Goal: Navigation & Orientation: Understand site structure

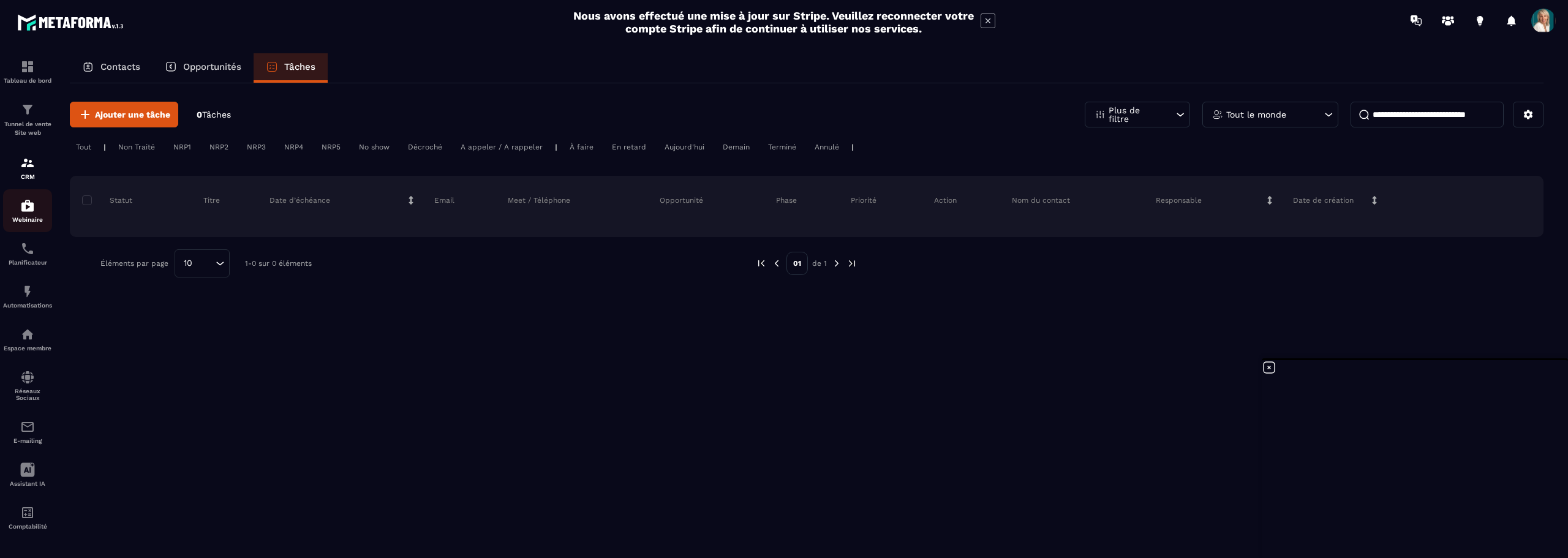
click at [30, 205] on img at bounding box center [27, 206] width 14 height 14
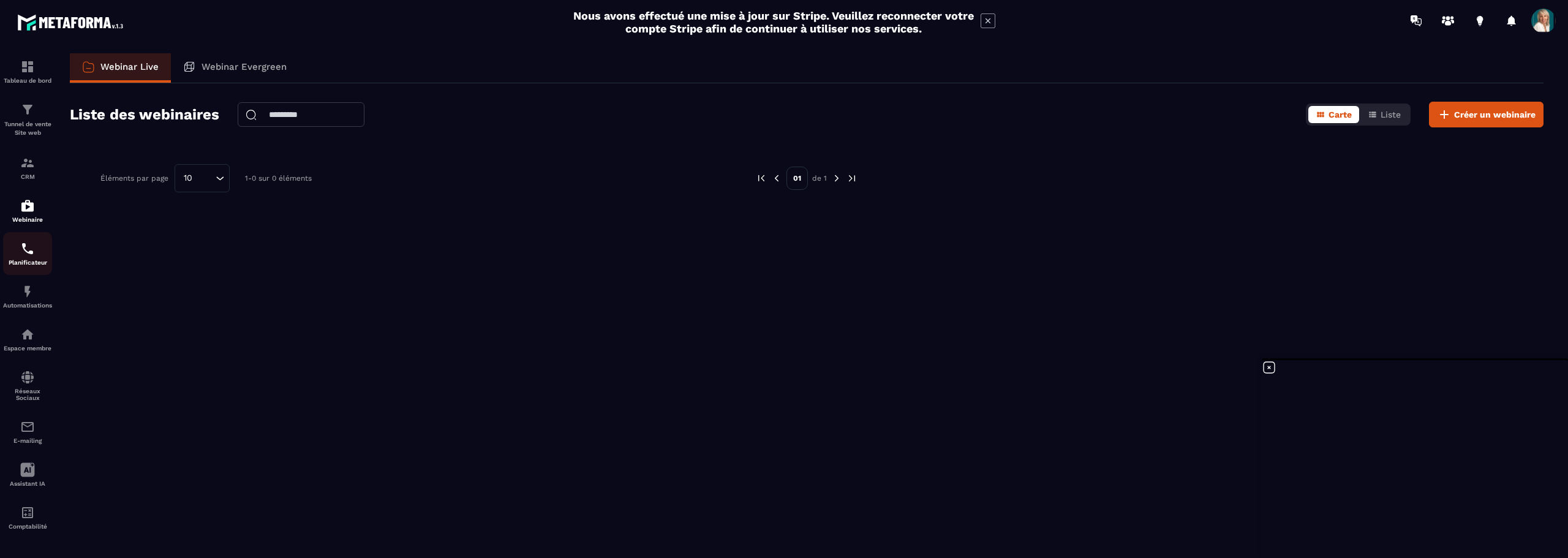
click at [31, 252] on img at bounding box center [27, 249] width 14 height 14
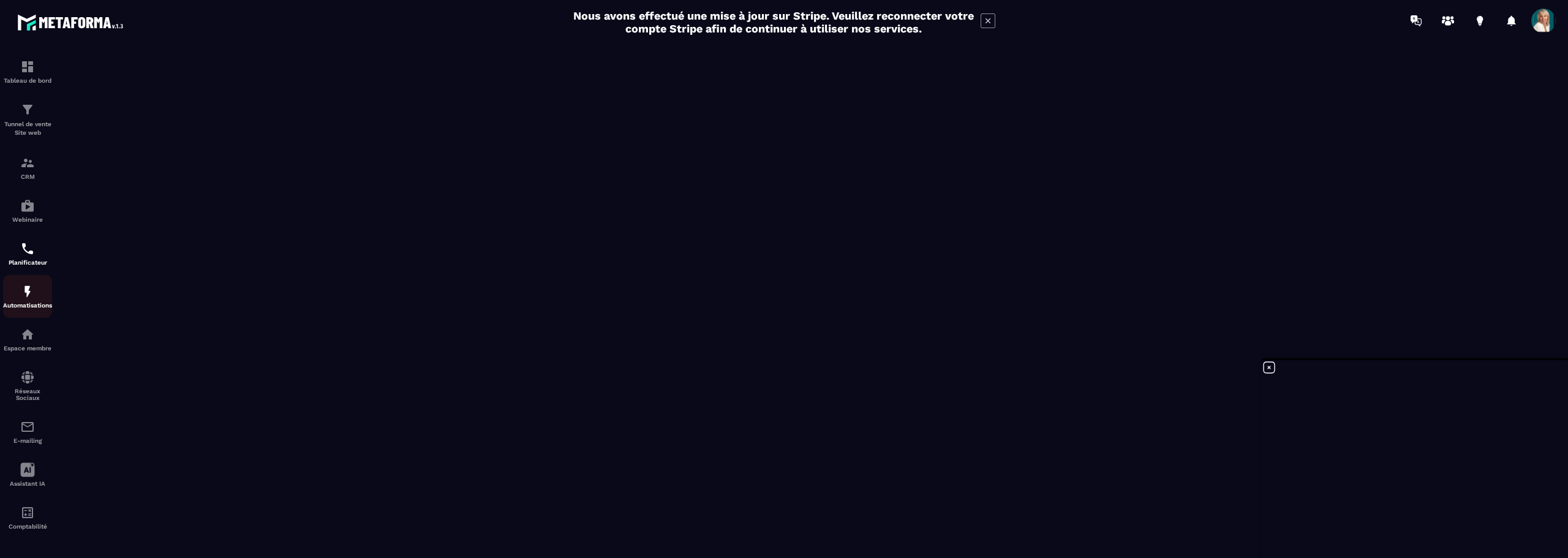
click at [28, 289] on img at bounding box center [27, 291] width 14 height 14
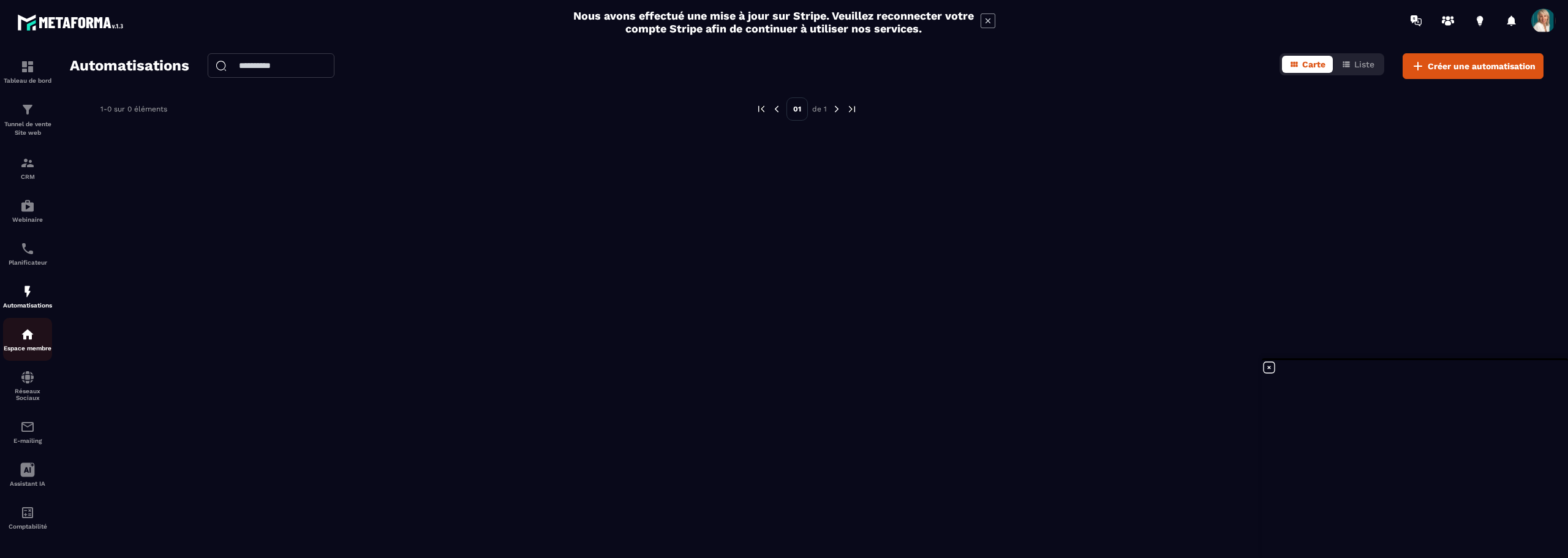
click at [33, 341] on img at bounding box center [27, 334] width 14 height 14
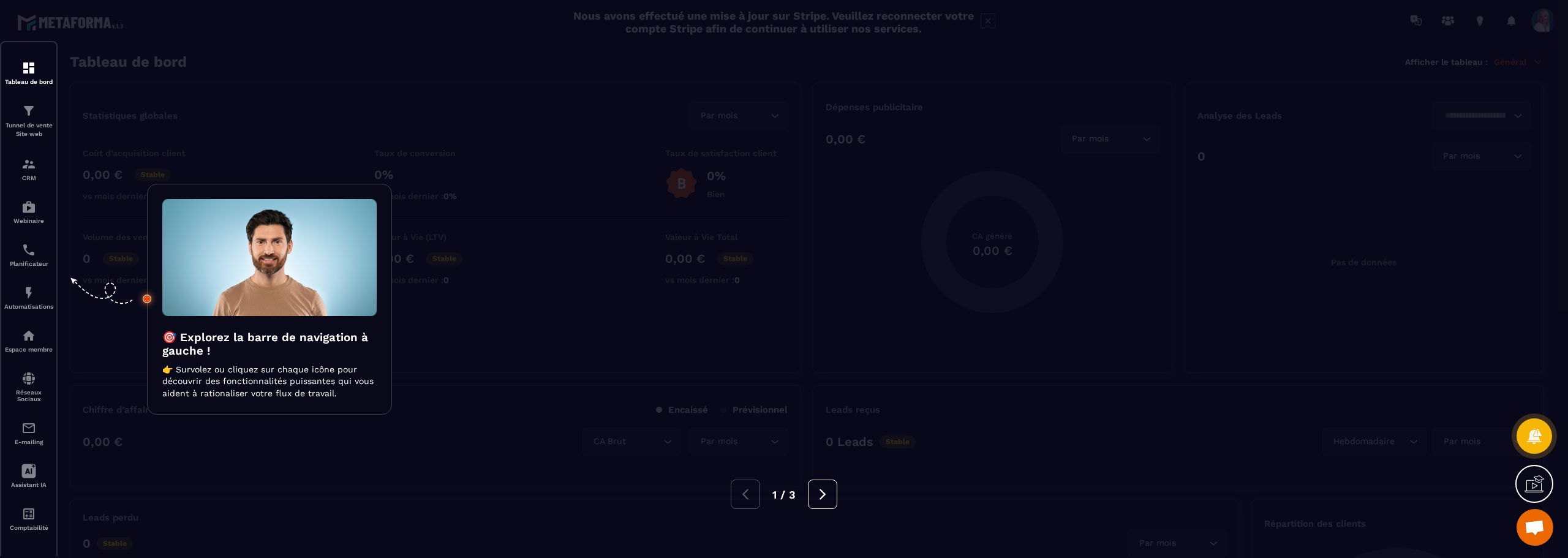
click at [20, 338] on div at bounding box center [784, 279] width 1568 height 558
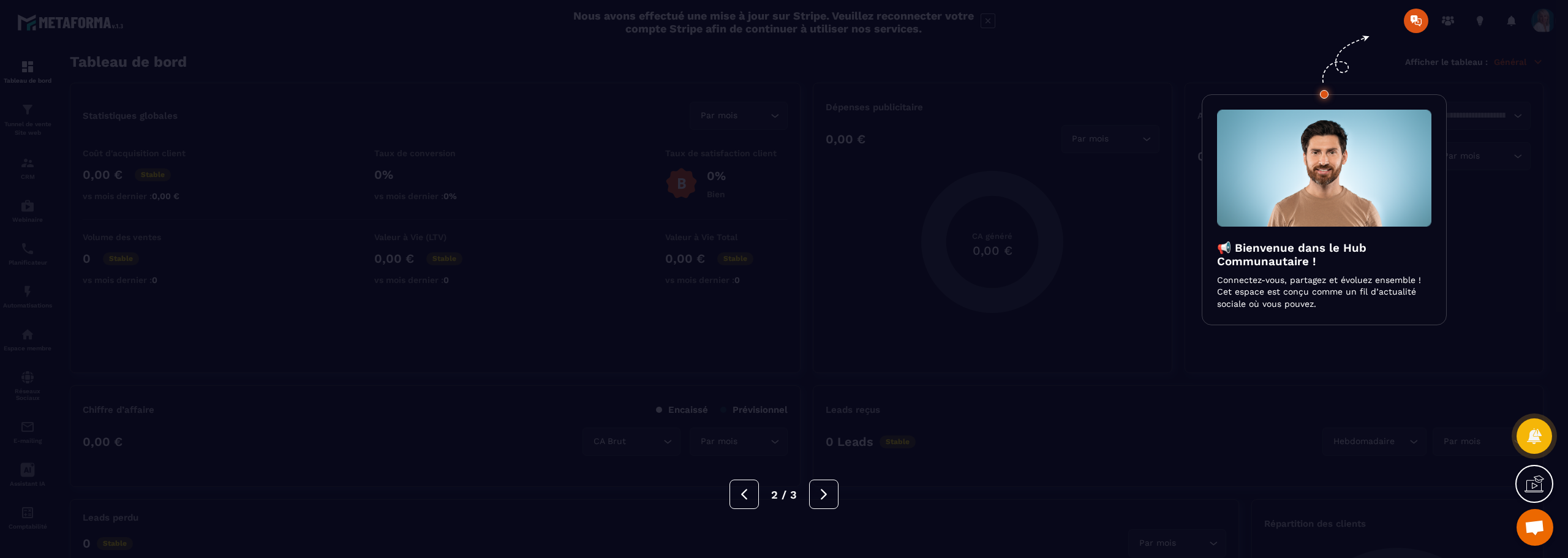
drag, startPoint x: 1529, startPoint y: 484, endPoint x: 1519, endPoint y: 481, distance: 10.4
click at [1529, 483] on icon at bounding box center [1535, 484] width 20 height 20
click at [201, 164] on div at bounding box center [784, 279] width 1568 height 558
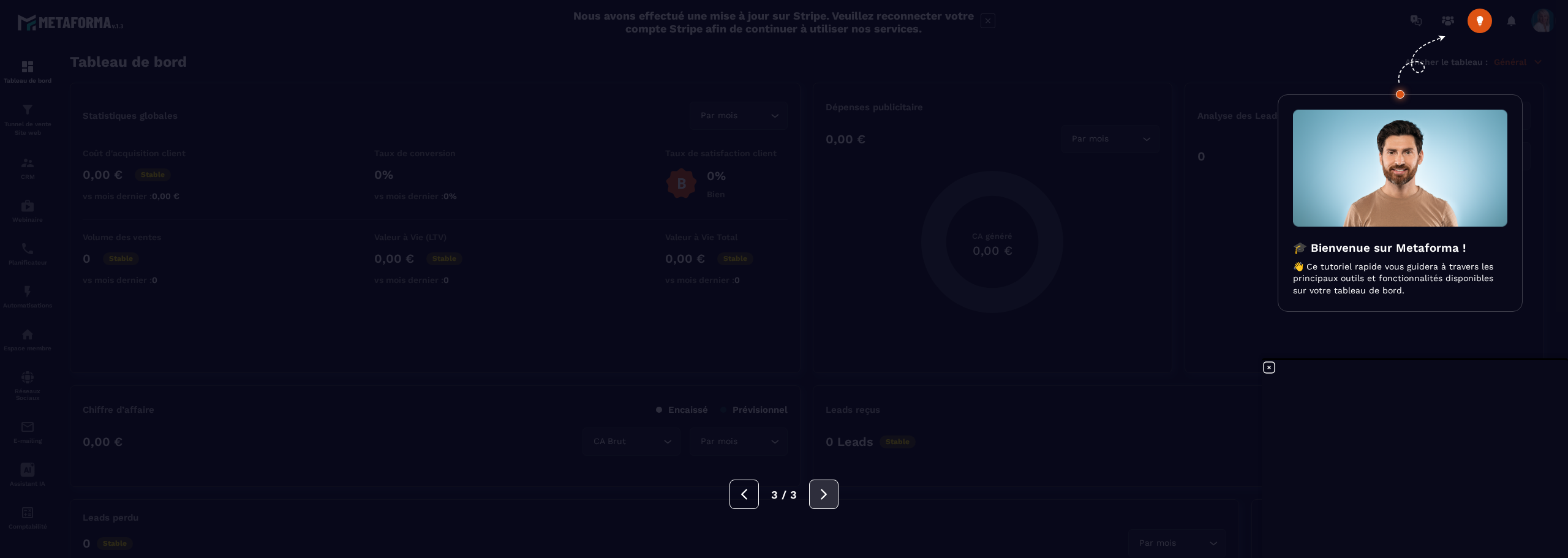
click at [821, 498] on icon at bounding box center [823, 494] width 13 height 13
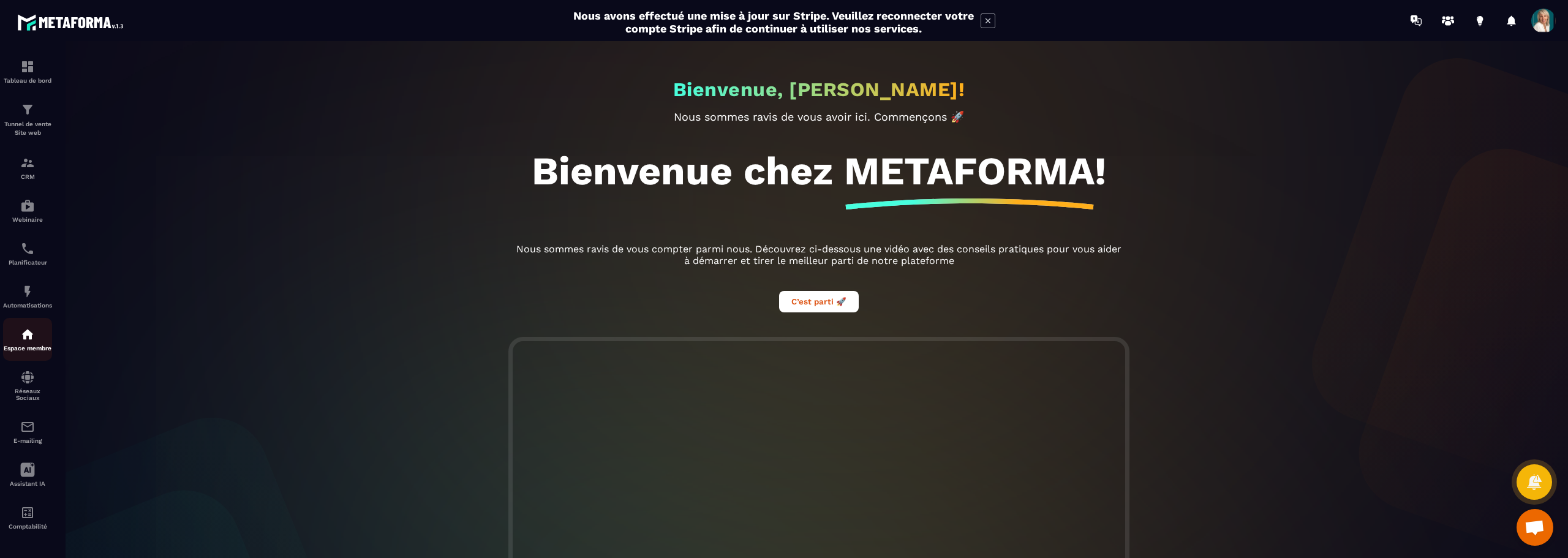
click at [25, 340] on img at bounding box center [27, 334] width 14 height 14
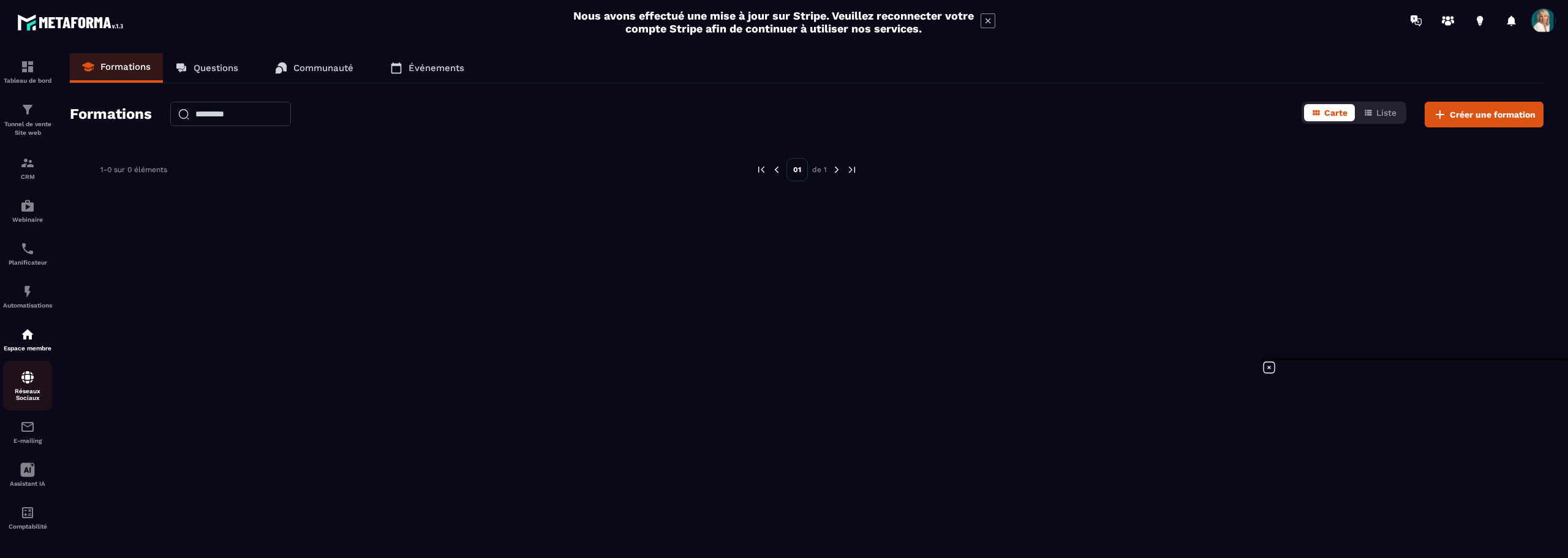
click at [28, 383] on img at bounding box center [27, 377] width 14 height 14
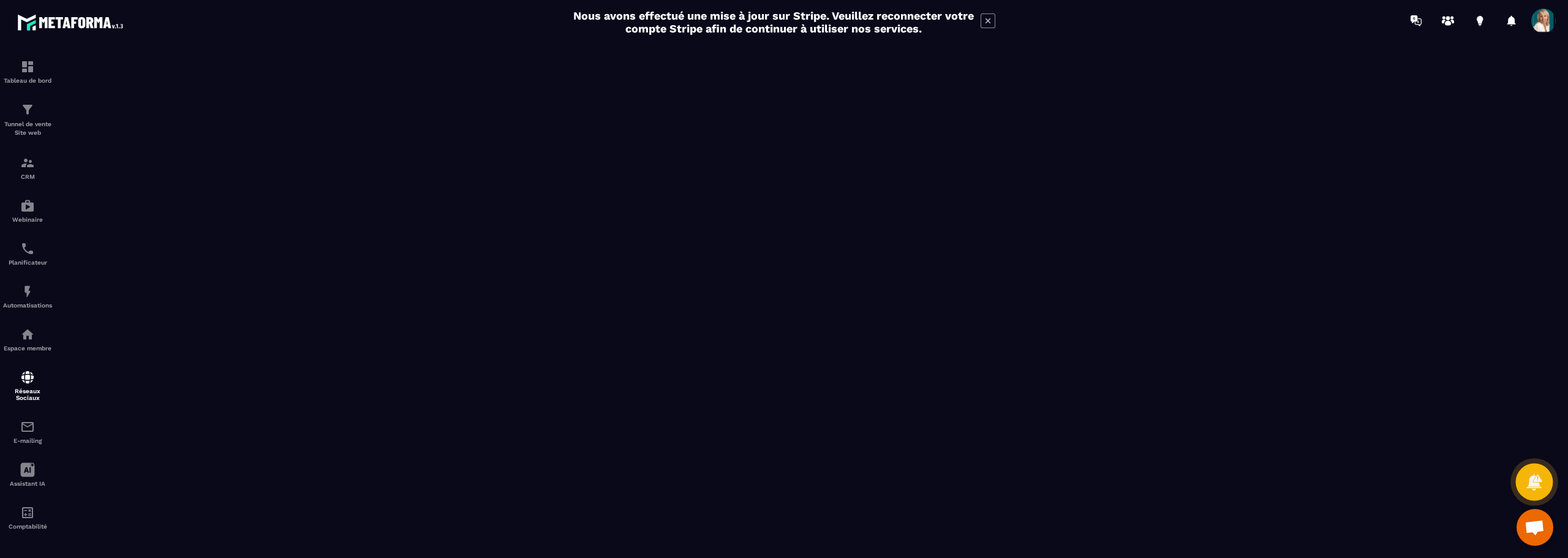
click at [1539, 482] on icon at bounding box center [1534, 482] width 15 height 16
click at [25, 424] on img at bounding box center [27, 427] width 14 height 14
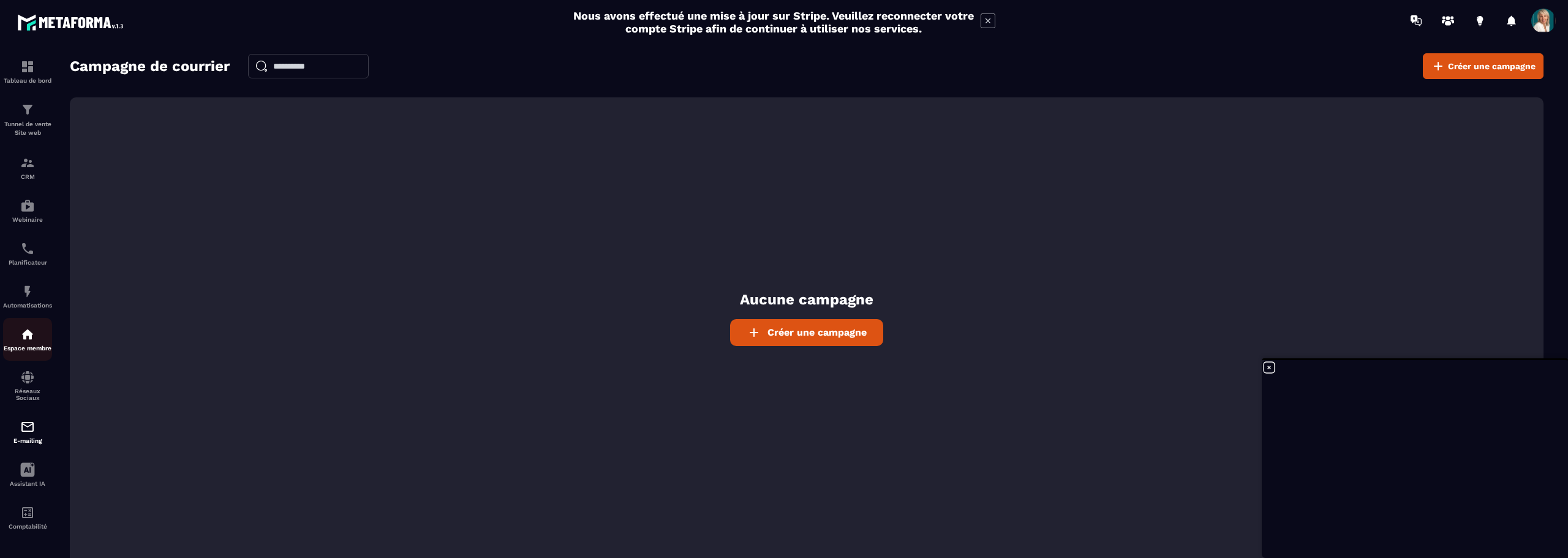
click at [31, 337] on img at bounding box center [27, 334] width 14 height 14
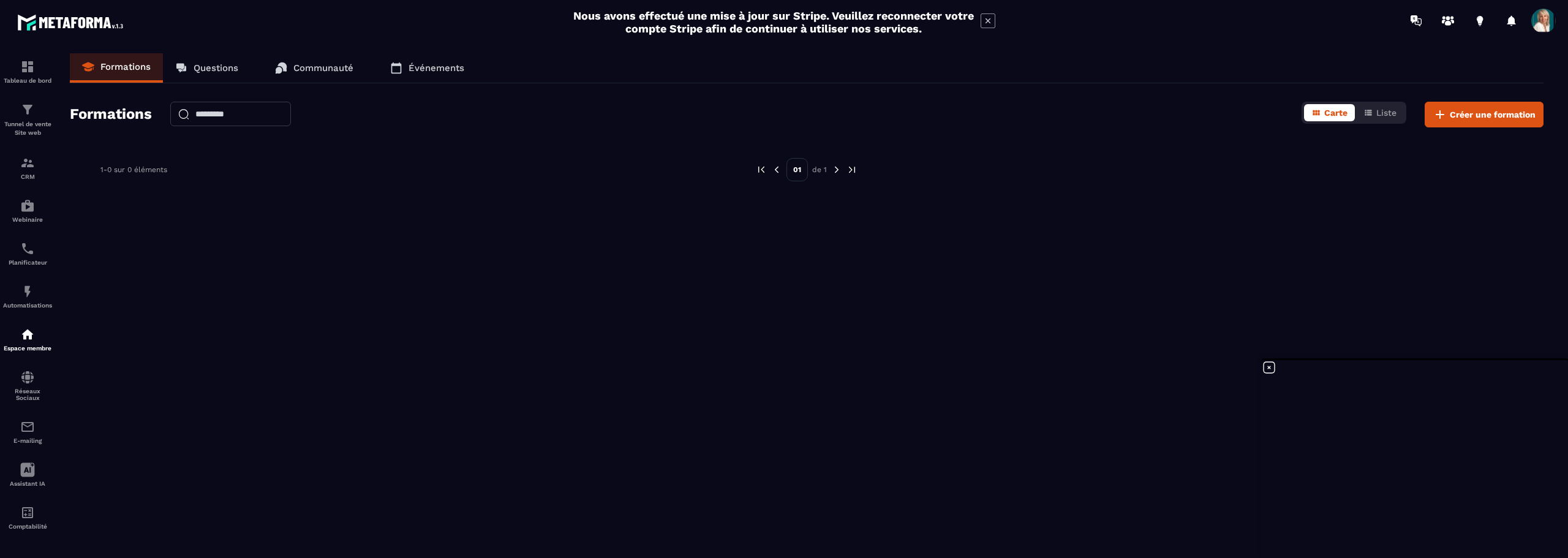
click at [215, 66] on p "Questions" at bounding box center [216, 68] width 45 height 11
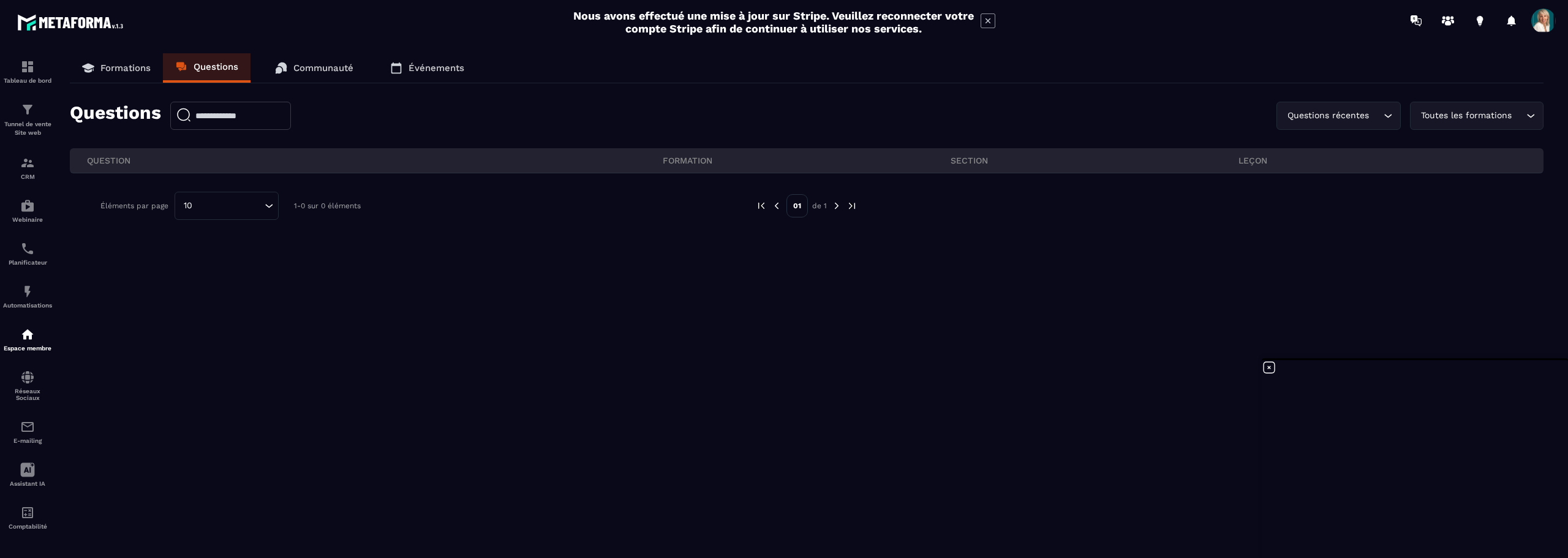
click at [326, 66] on p "Communauté" at bounding box center [323, 68] width 60 height 11
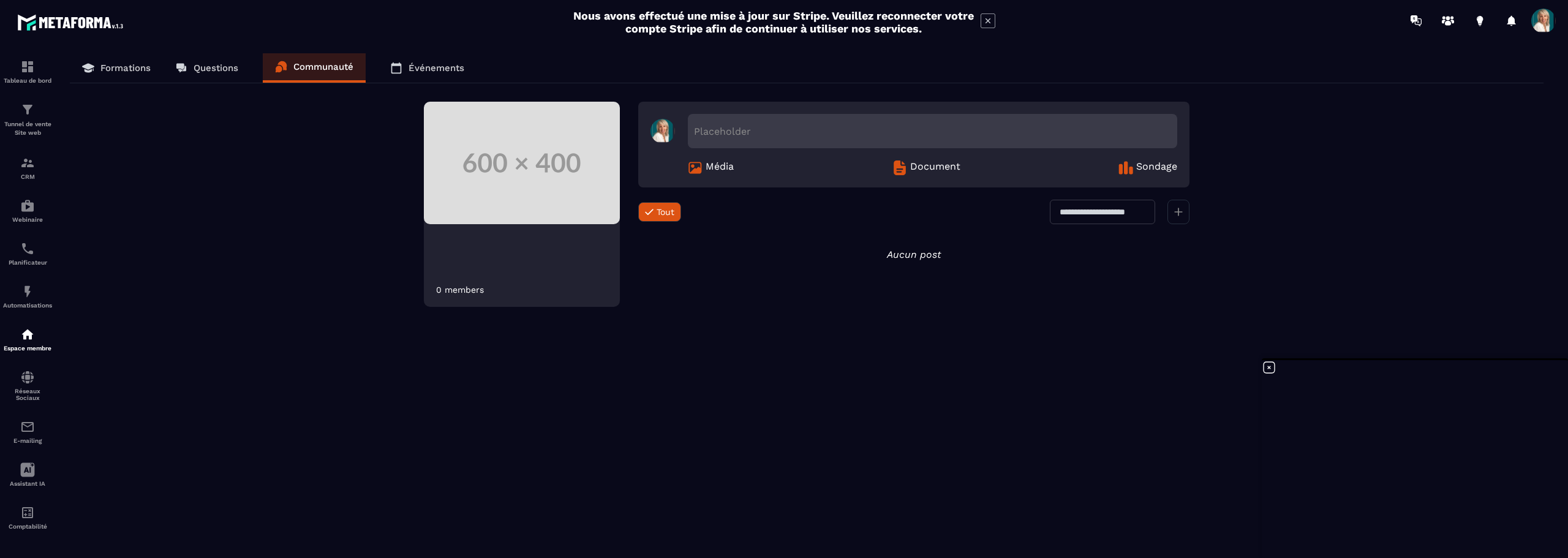
click at [434, 70] on p "Événements" at bounding box center [437, 68] width 56 height 11
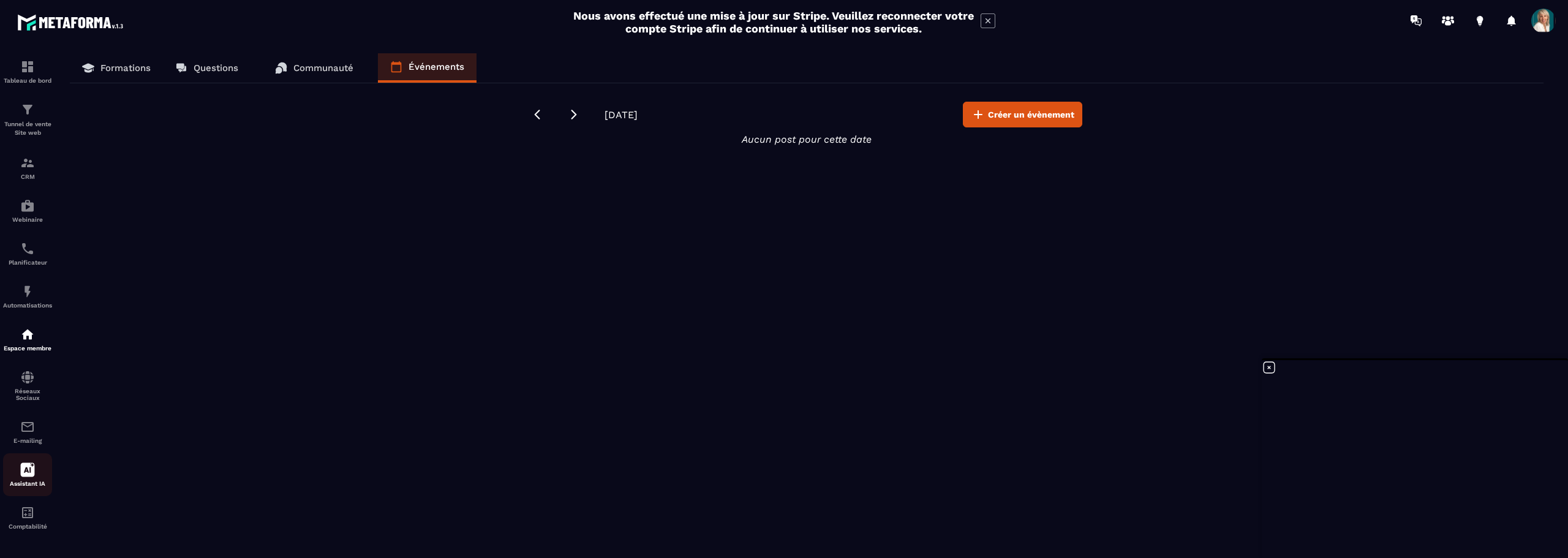
click at [29, 465] on icon at bounding box center [28, 470] width 14 height 14
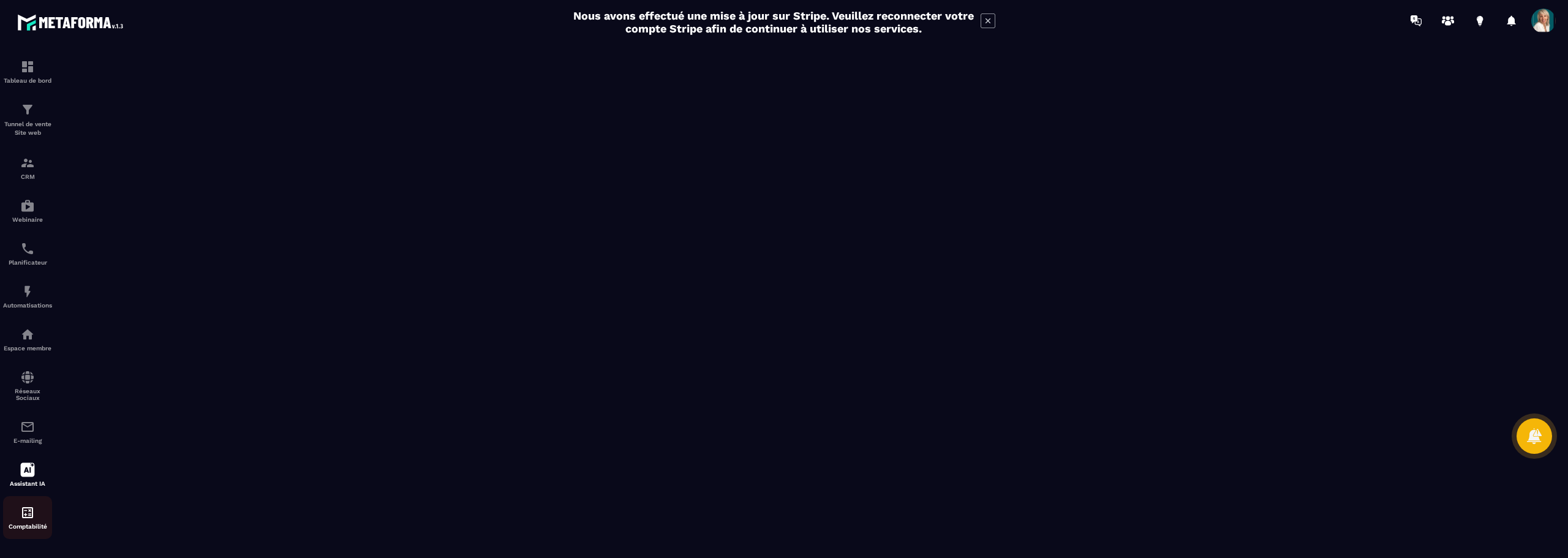
click at [22, 516] on img at bounding box center [27, 512] width 14 height 14
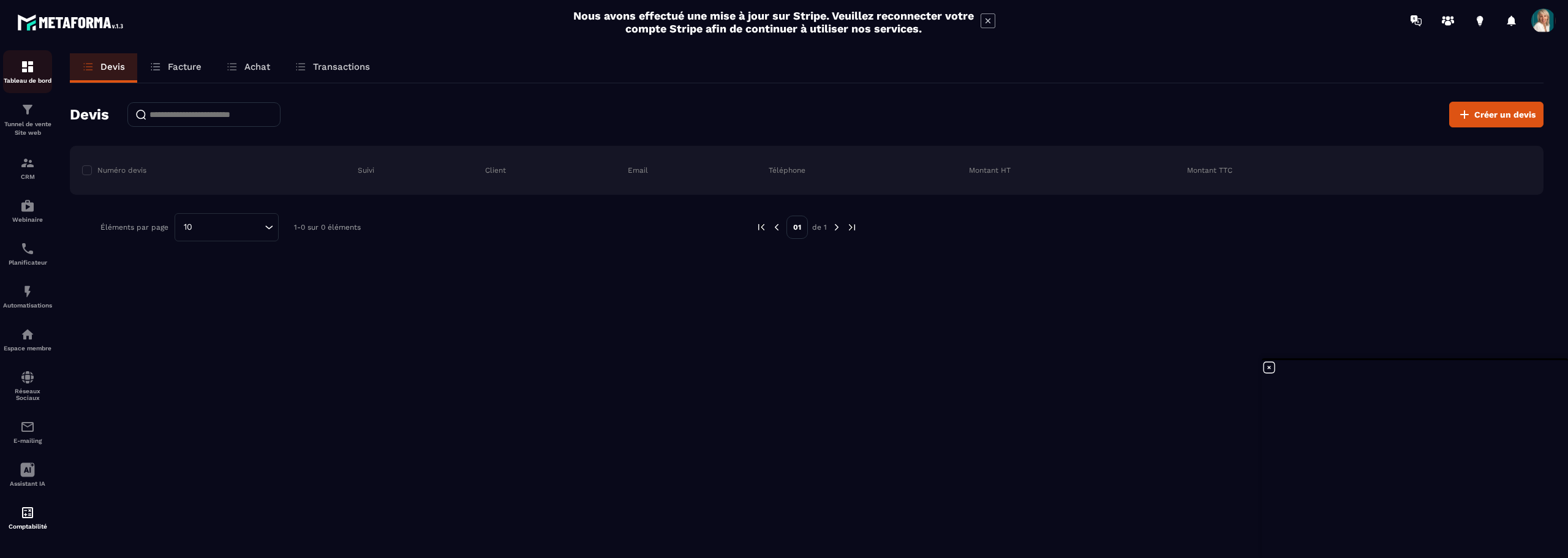
click at [31, 65] on img at bounding box center [27, 66] width 14 height 14
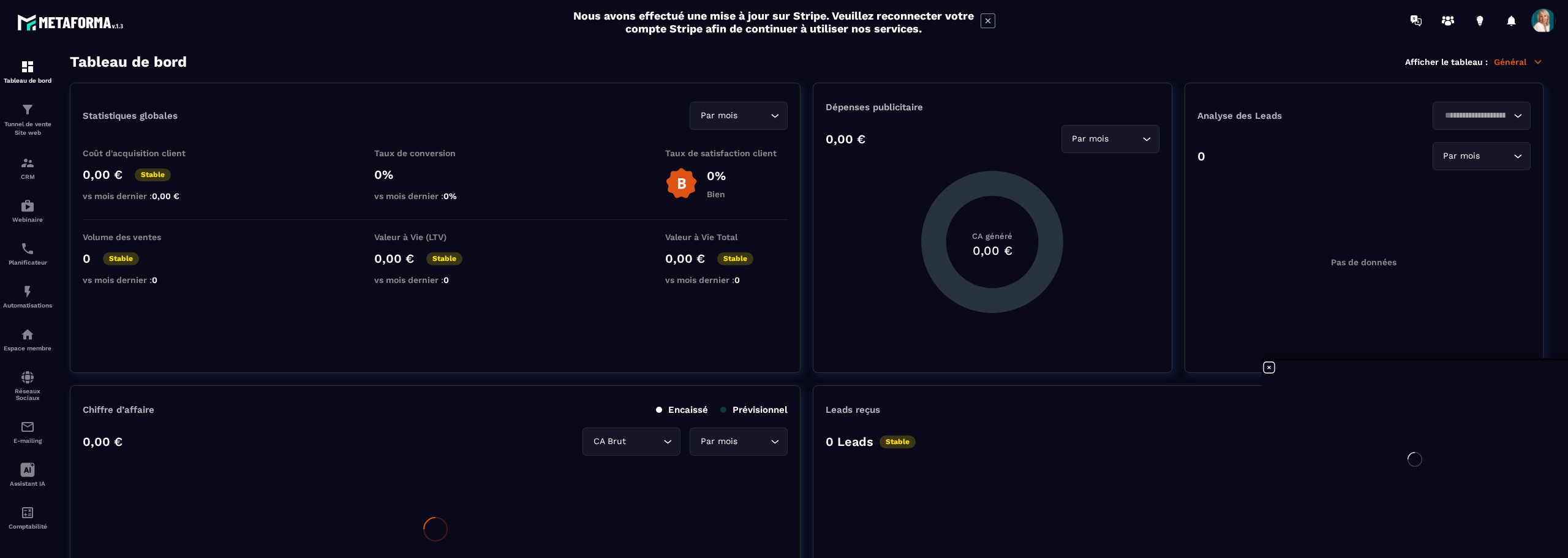
click at [1418, 532] on div at bounding box center [1414, 459] width 306 height 198
click at [28, 119] on div "Tunnel de vente Site web" at bounding box center [27, 120] width 49 height 35
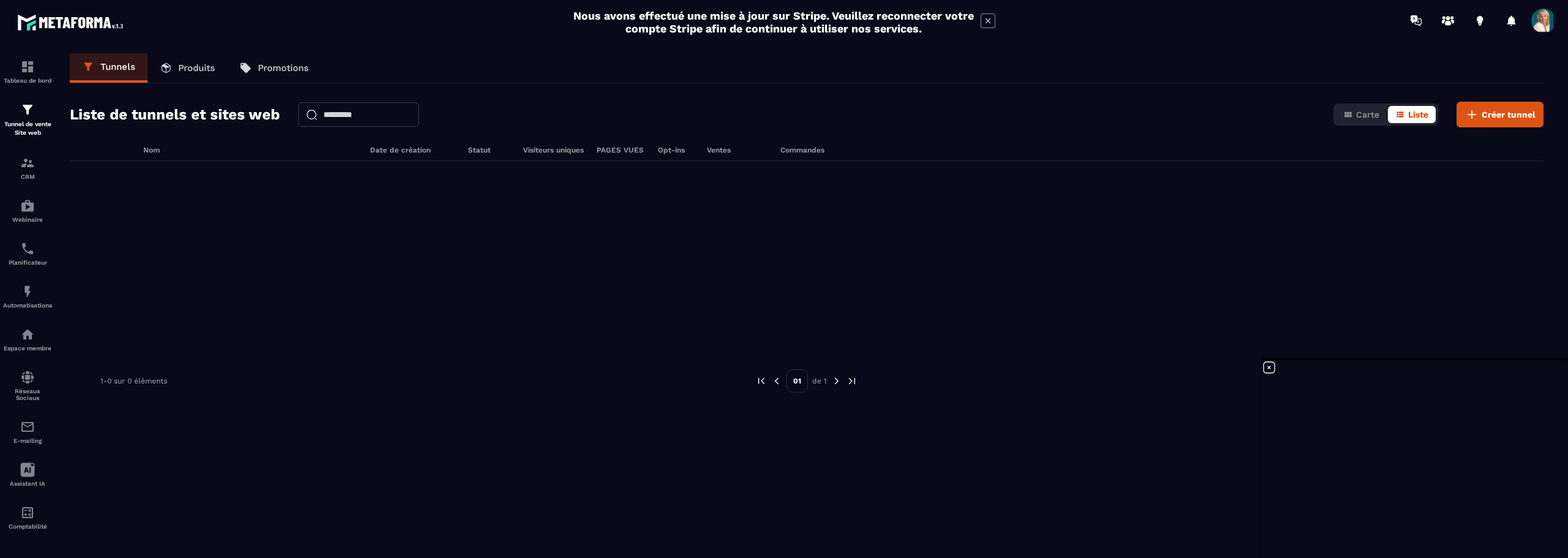
click at [197, 63] on p "Produits" at bounding box center [196, 68] width 37 height 11
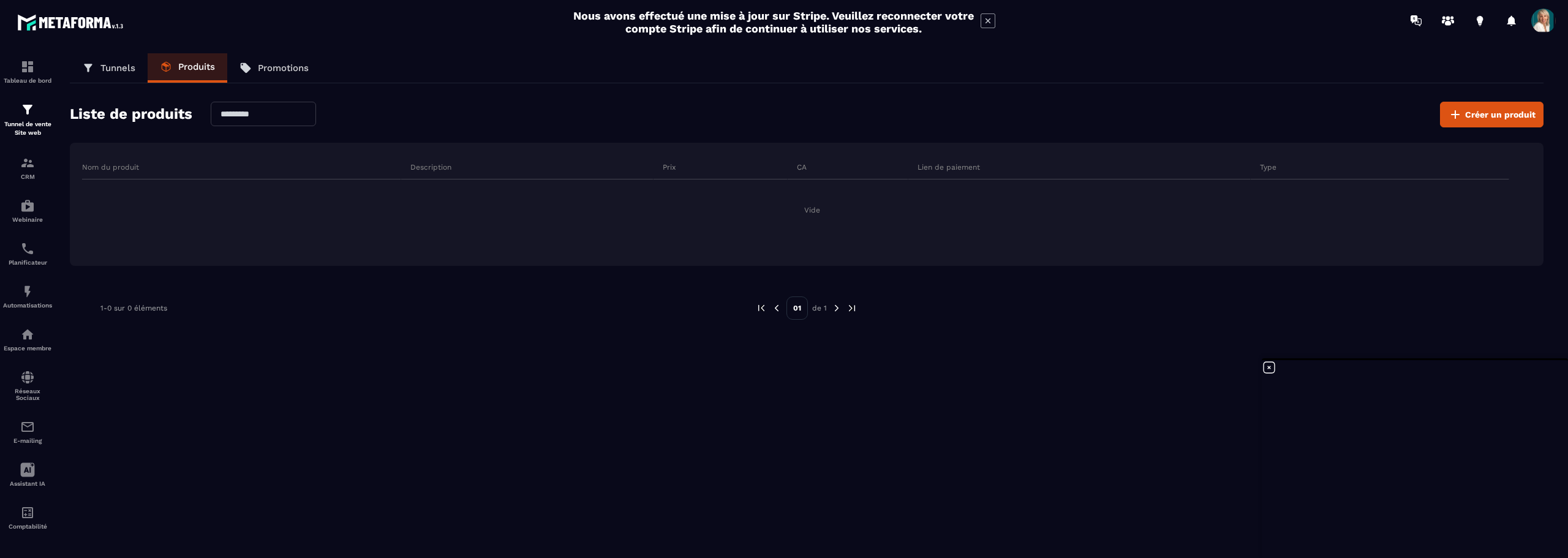
click at [300, 65] on p "Promotions" at bounding box center [283, 68] width 51 height 11
